Goal: Task Accomplishment & Management: Manage account settings

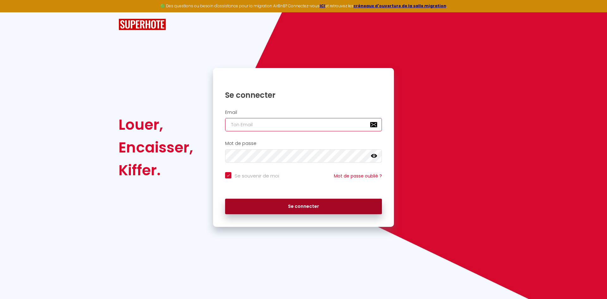
type input "[EMAIL_ADDRESS][DOMAIN_NAME]"
click at [313, 209] on button "Se connecter" at bounding box center [303, 206] width 157 height 16
checkbox input "true"
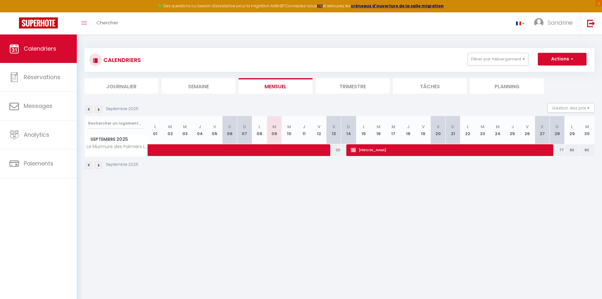
click at [99, 109] on img at bounding box center [98, 109] width 7 height 7
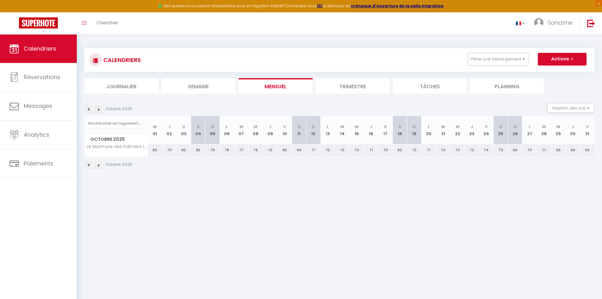
click at [97, 110] on img at bounding box center [98, 109] width 7 height 7
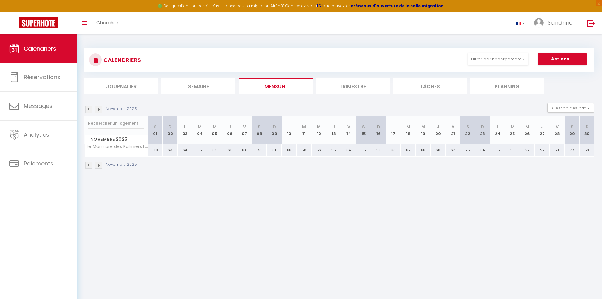
click at [97, 110] on img at bounding box center [98, 109] width 7 height 7
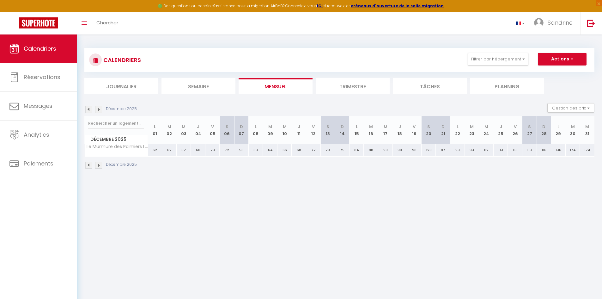
click at [96, 110] on img at bounding box center [98, 109] width 7 height 7
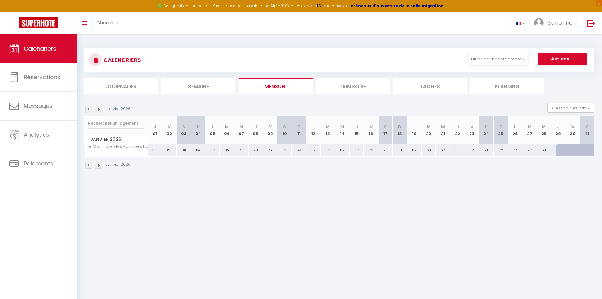
click at [92, 108] on img at bounding box center [88, 109] width 7 height 7
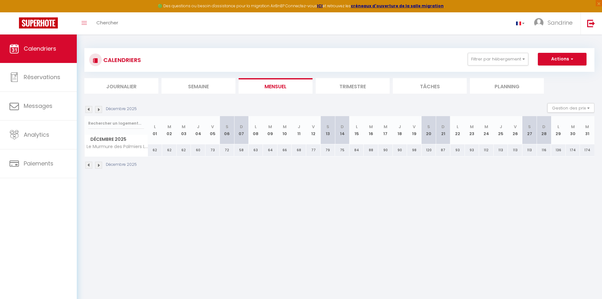
click at [92, 108] on img at bounding box center [88, 109] width 7 height 7
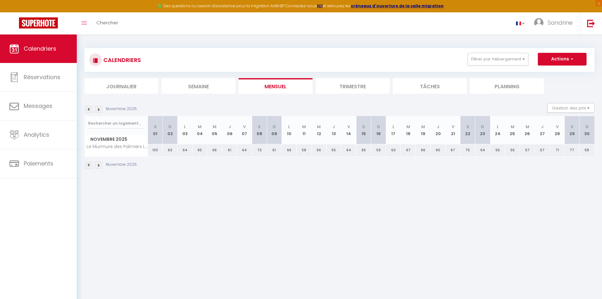
click at [92, 108] on img at bounding box center [88, 109] width 7 height 7
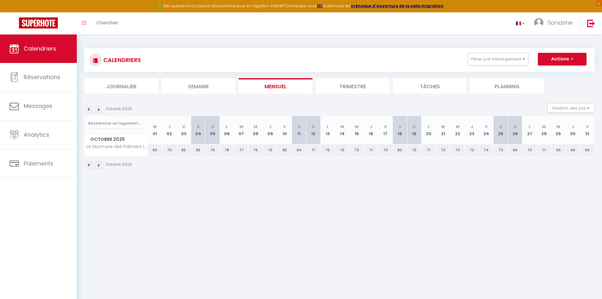
click at [92, 108] on img at bounding box center [88, 109] width 7 height 7
